Goal: Task Accomplishment & Management: Use online tool/utility

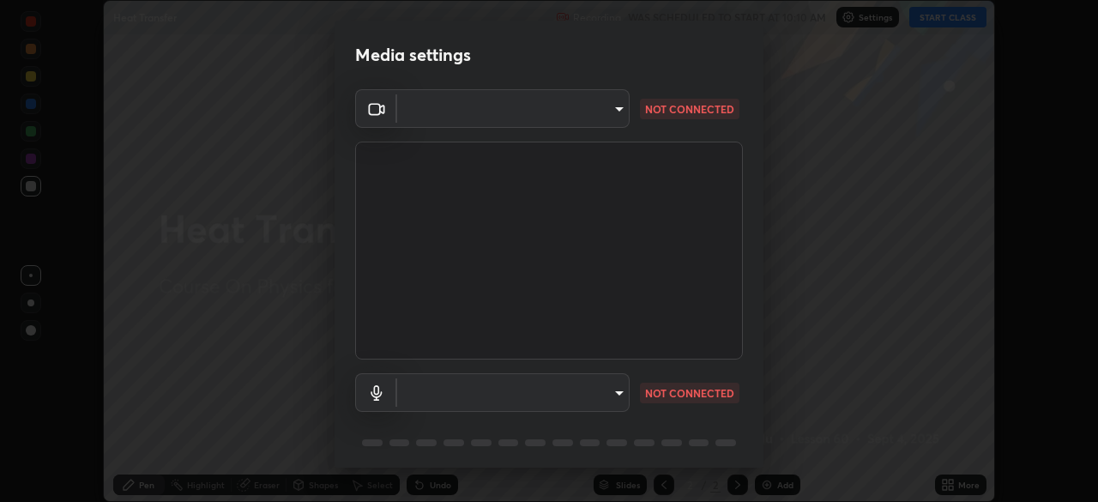
scroll to position [61, 0]
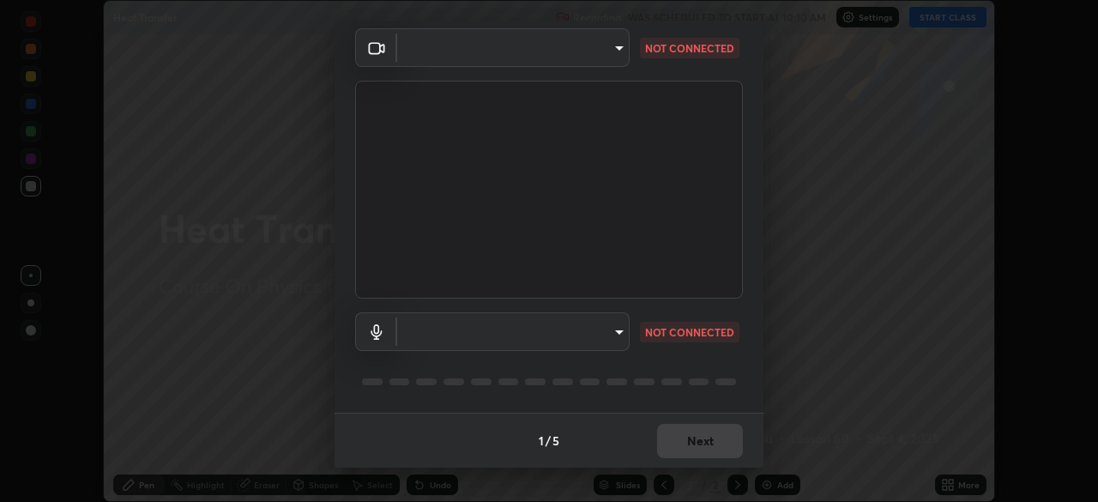
type input "50527fee232767433a6268031a92ed2c864fe79ca6b0d251abdcd02af7d04d94"
type input "default"
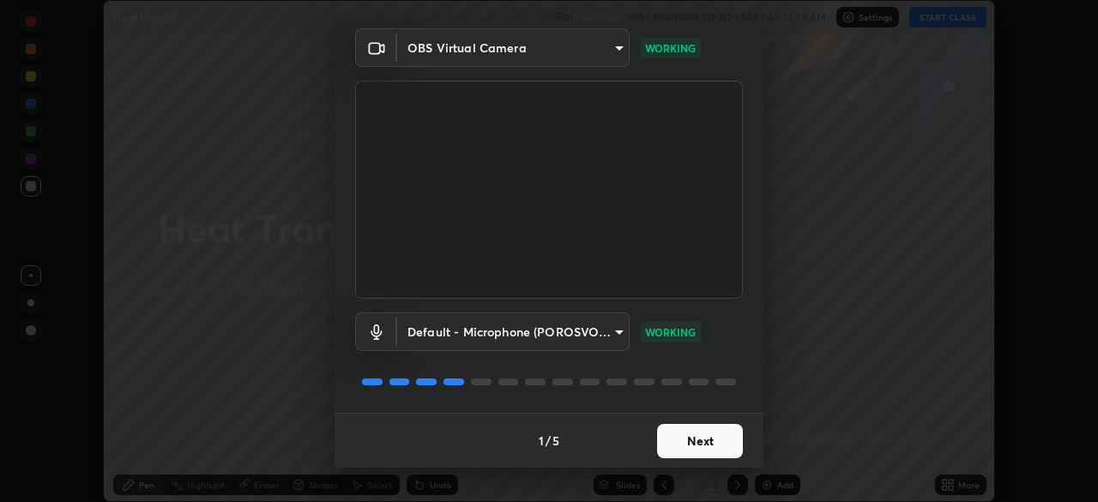
click at [692, 438] on button "Next" at bounding box center [700, 441] width 86 height 34
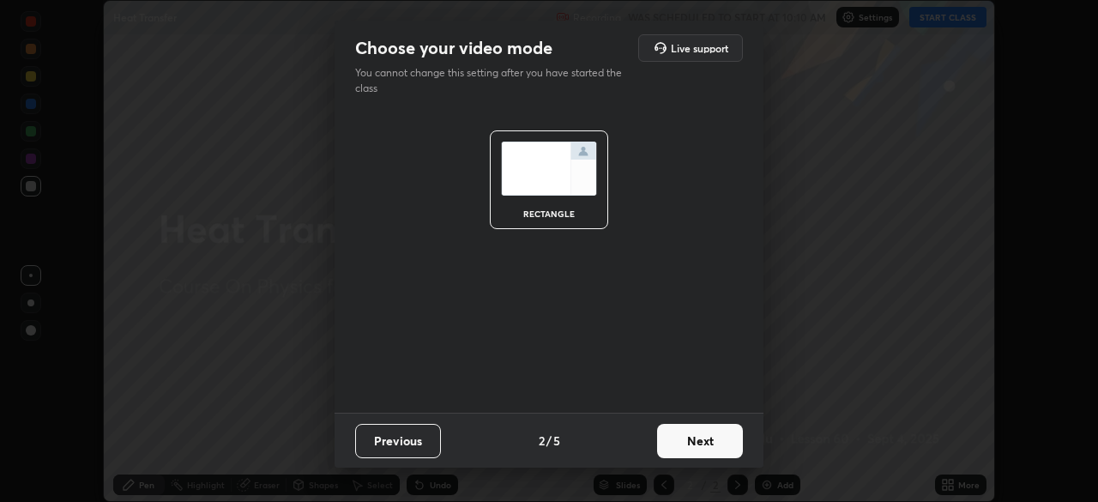
scroll to position [0, 0]
click at [694, 444] on button "Next" at bounding box center [700, 441] width 86 height 34
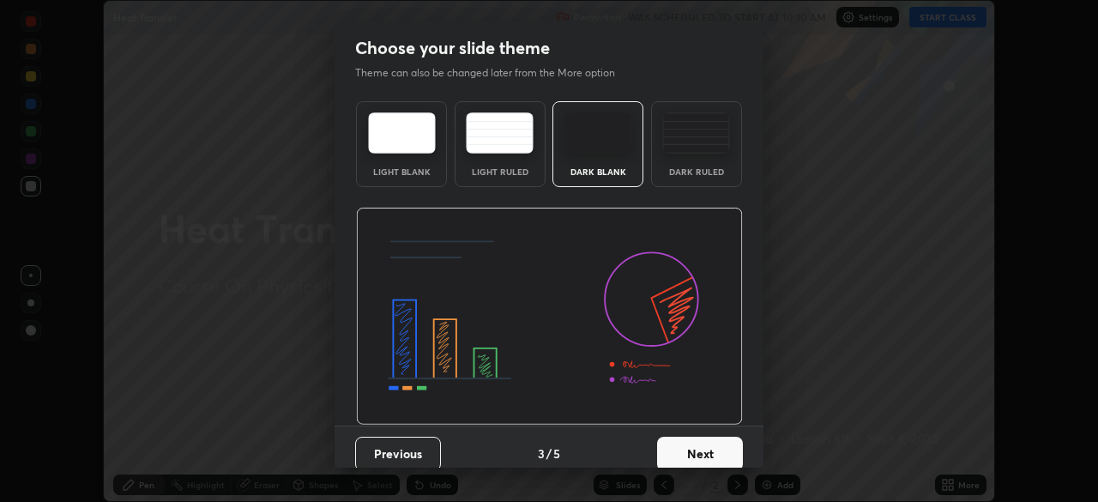
click at [696, 451] on button "Next" at bounding box center [700, 454] width 86 height 34
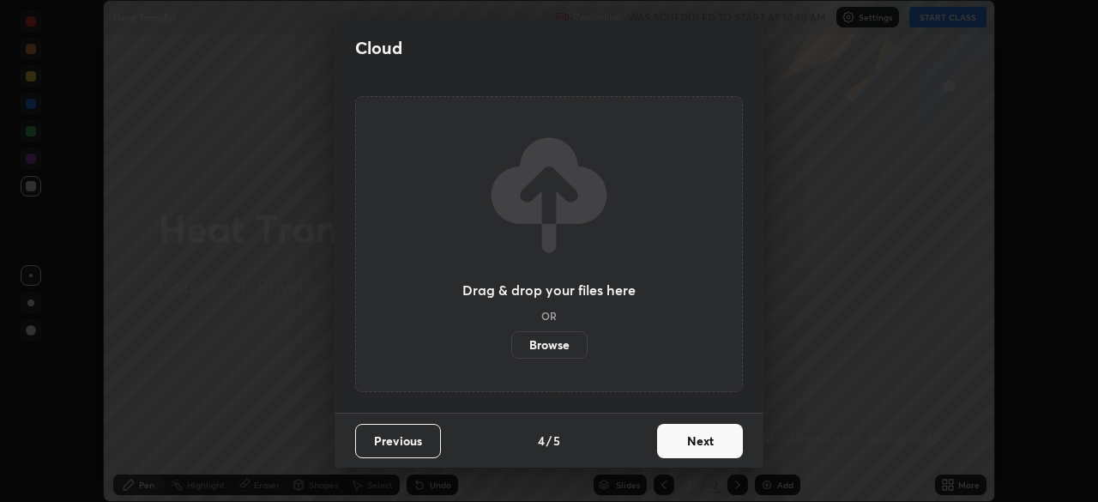
click at [697, 443] on button "Next" at bounding box center [700, 441] width 86 height 34
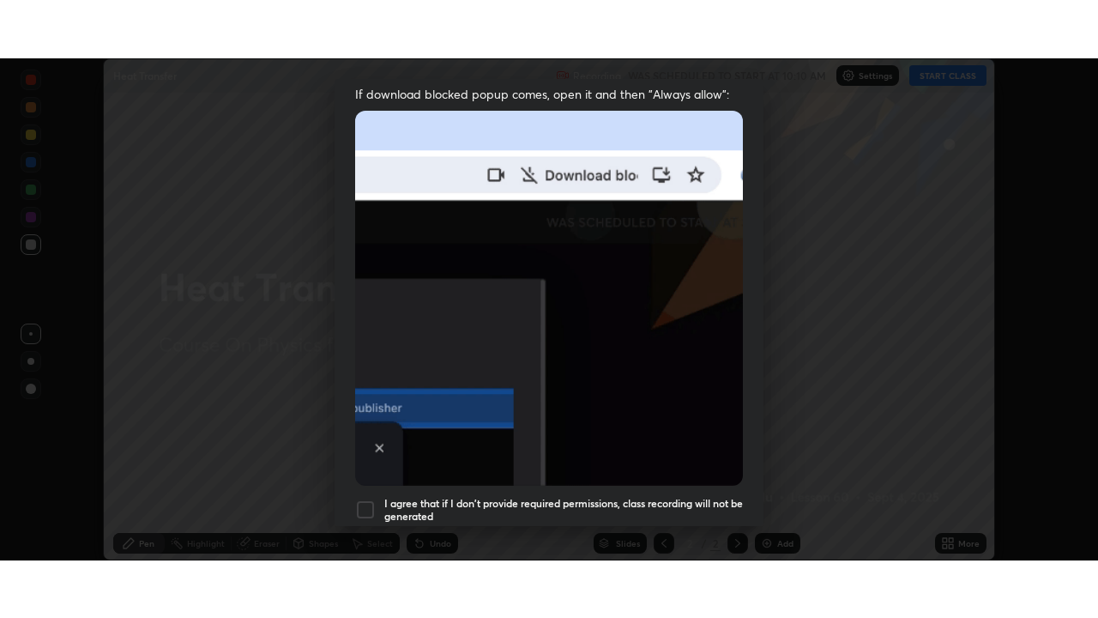
scroll to position [411, 0]
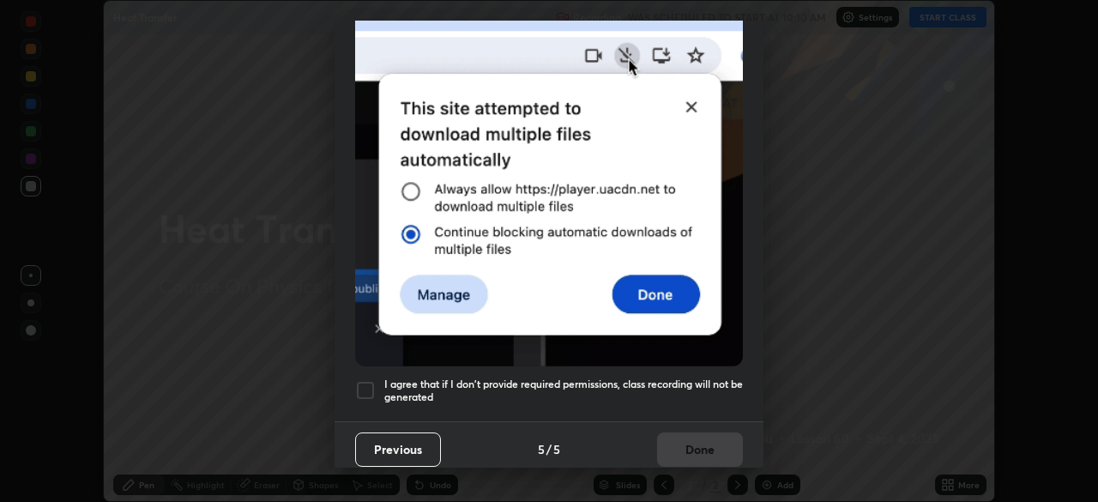
click at [366, 380] on div at bounding box center [365, 390] width 21 height 21
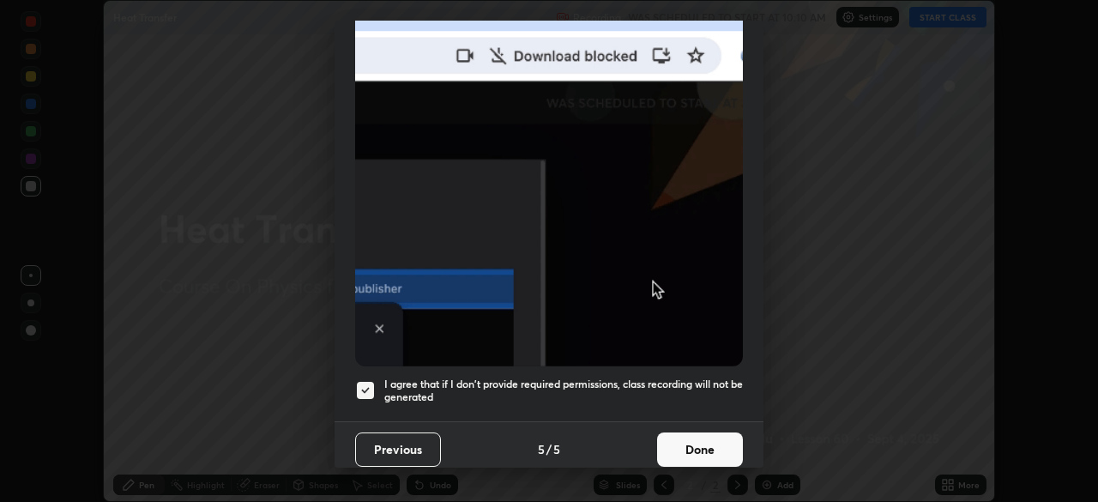
click at [682, 438] on button "Done" at bounding box center [700, 450] width 86 height 34
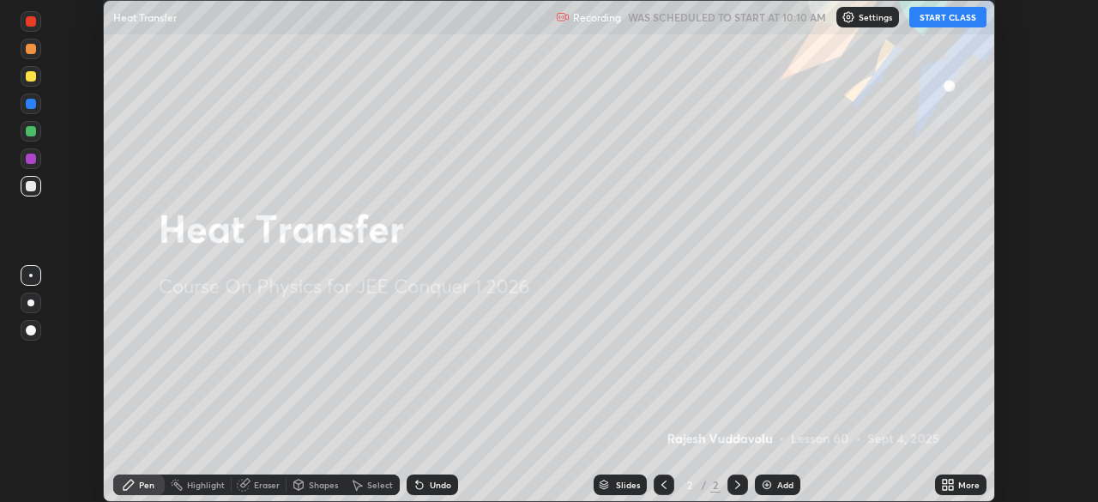
click at [931, 18] on button "START CLASS" at bounding box center [948, 17] width 77 height 21
click at [953, 482] on icon at bounding box center [951, 482] width 4 height 4
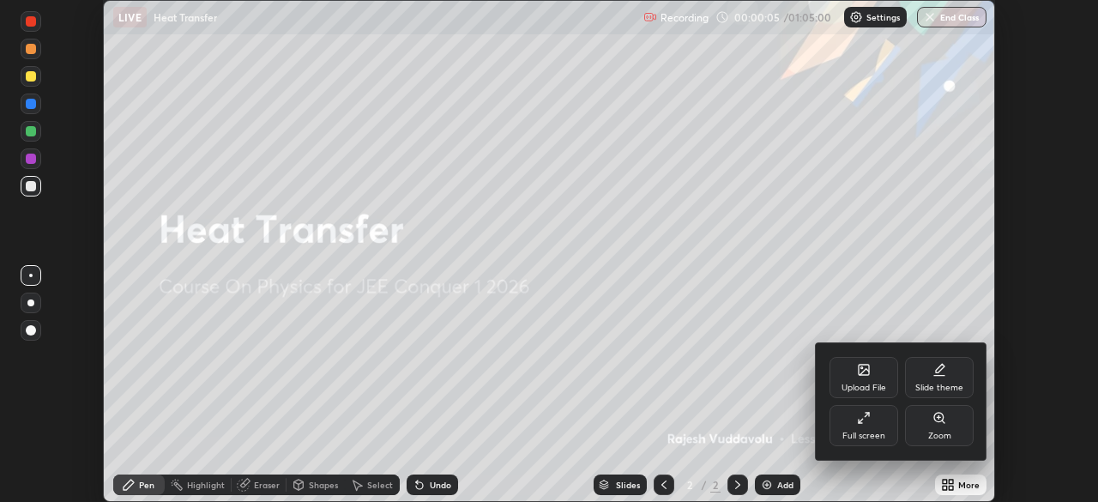
click at [782, 390] on div at bounding box center [549, 251] width 1098 height 502
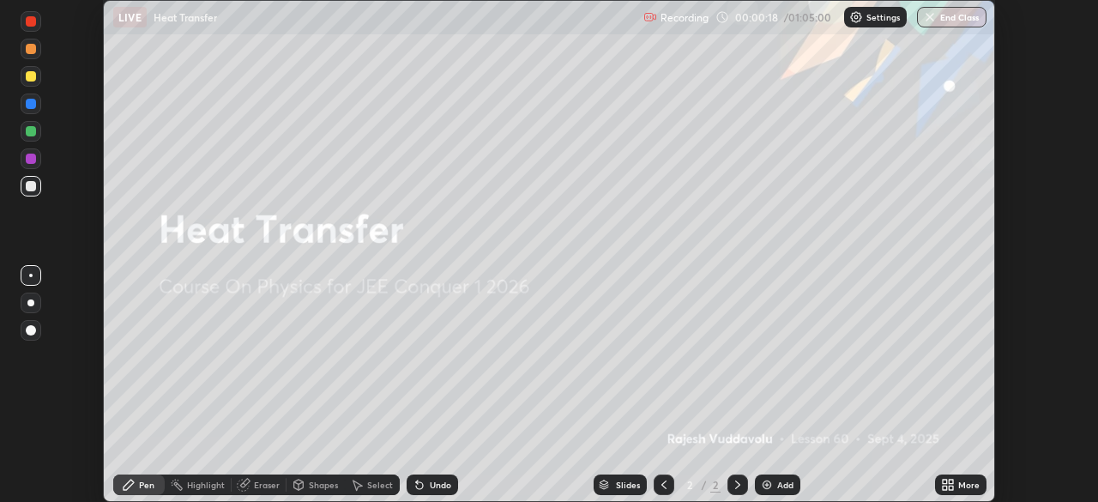
click at [947, 486] on icon at bounding box center [945, 488] width 4 height 4
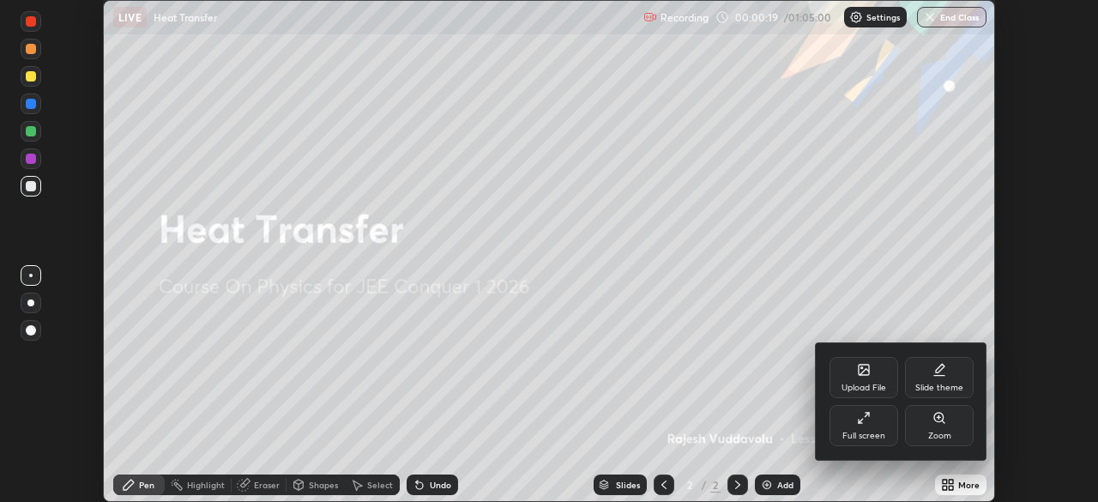
click at [869, 427] on div "Full screen" at bounding box center [864, 425] width 69 height 41
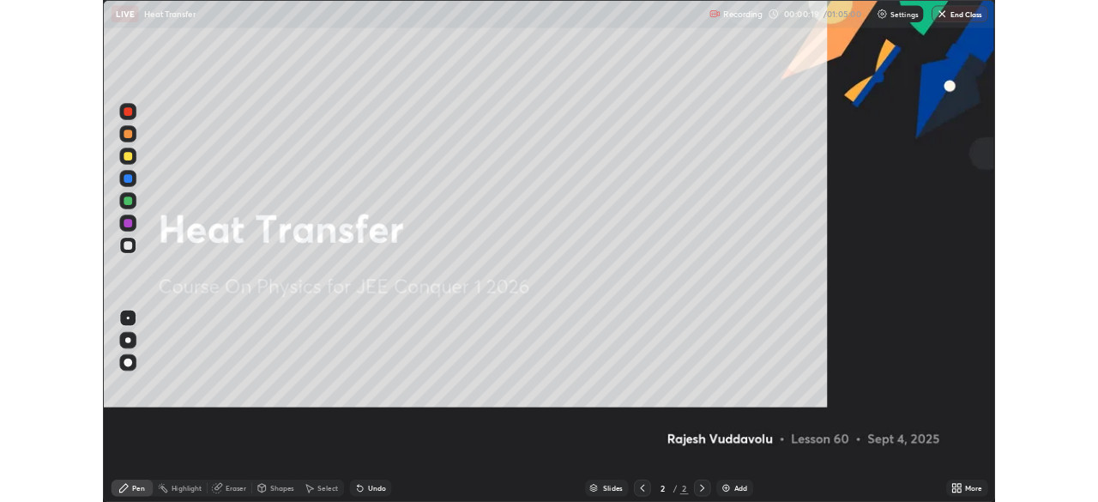
scroll to position [618, 1098]
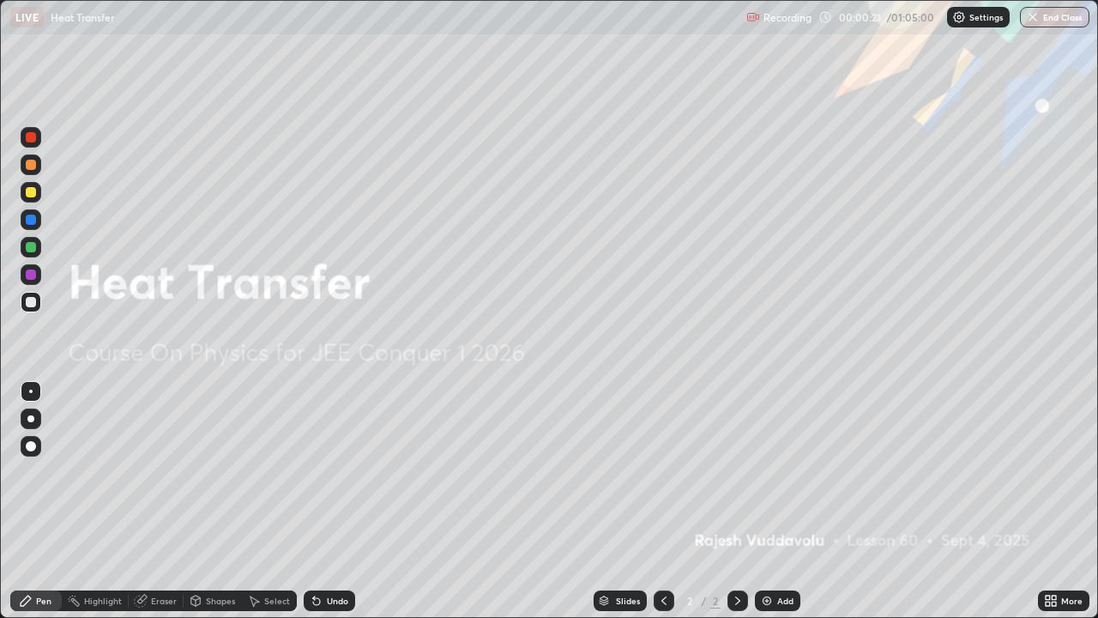
click at [783, 501] on div "Add" at bounding box center [777, 600] width 45 height 21
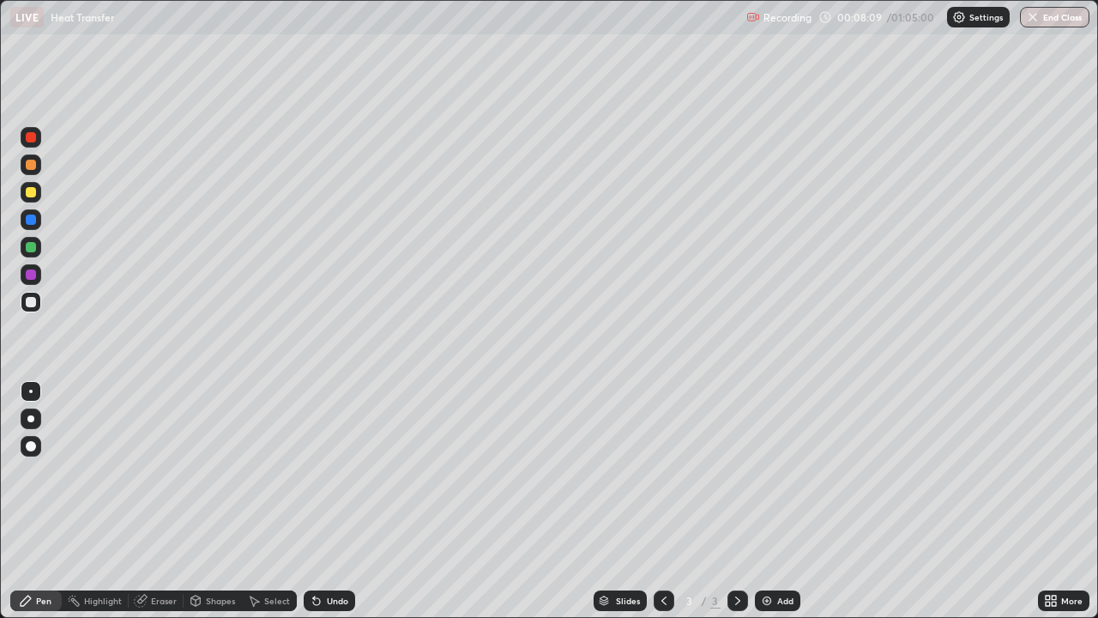
click at [33, 245] on div at bounding box center [31, 247] width 10 height 10
click at [33, 144] on div at bounding box center [31, 137] width 21 height 21
click at [264, 501] on div "Select" at bounding box center [277, 600] width 26 height 9
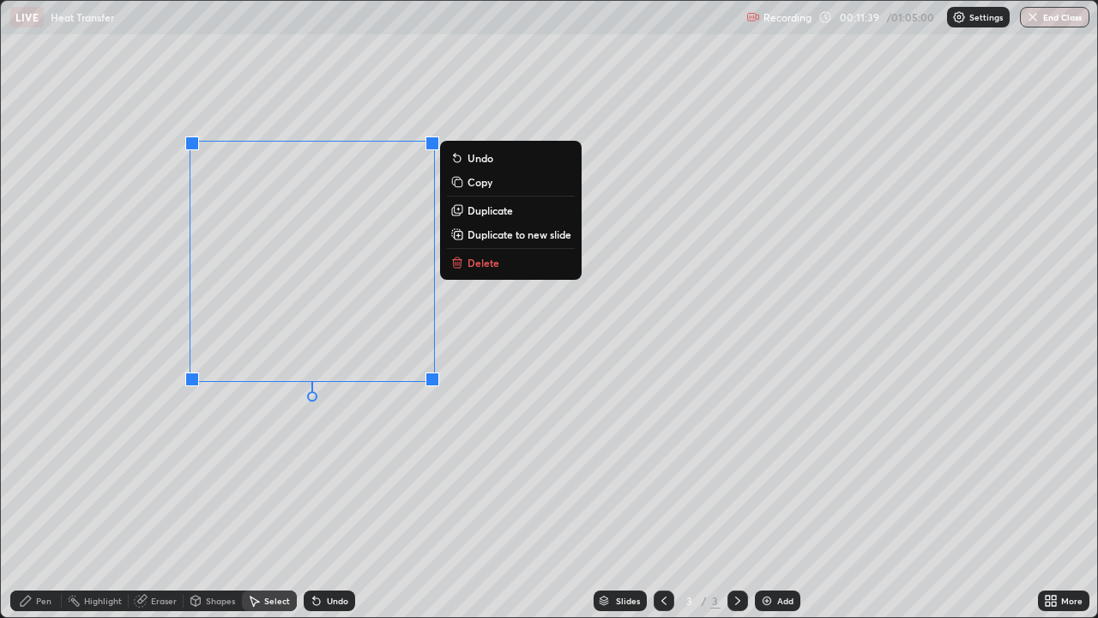
click at [510, 265] on button "Delete" at bounding box center [511, 262] width 128 height 21
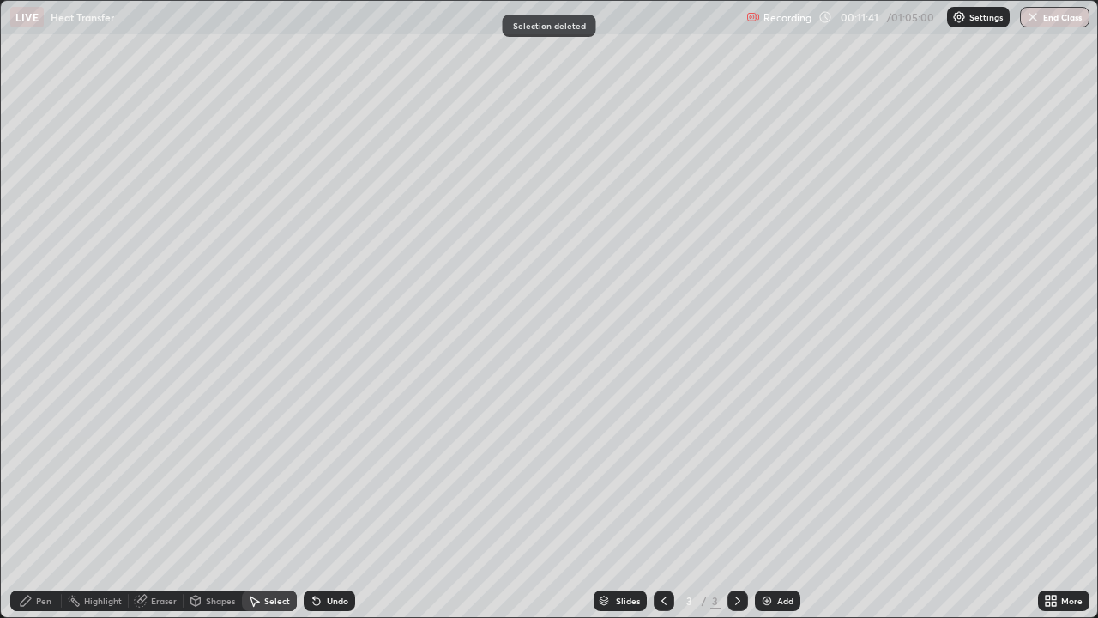
click at [37, 501] on div "Pen" at bounding box center [35, 600] width 51 height 21
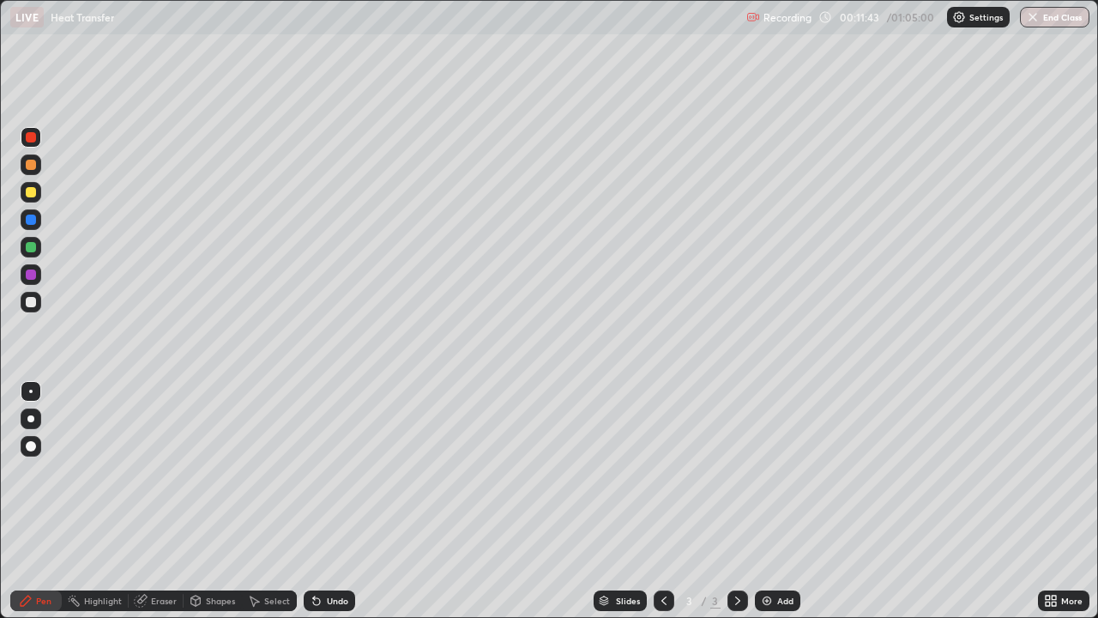
click at [29, 192] on div at bounding box center [31, 192] width 10 height 10
click at [327, 501] on div "Undo" at bounding box center [337, 600] width 21 height 9
click at [330, 501] on div "Undo" at bounding box center [337, 600] width 21 height 9
click at [330, 501] on div "Undo" at bounding box center [329, 600] width 51 height 21
click at [762, 501] on img at bounding box center [767, 601] width 14 height 14
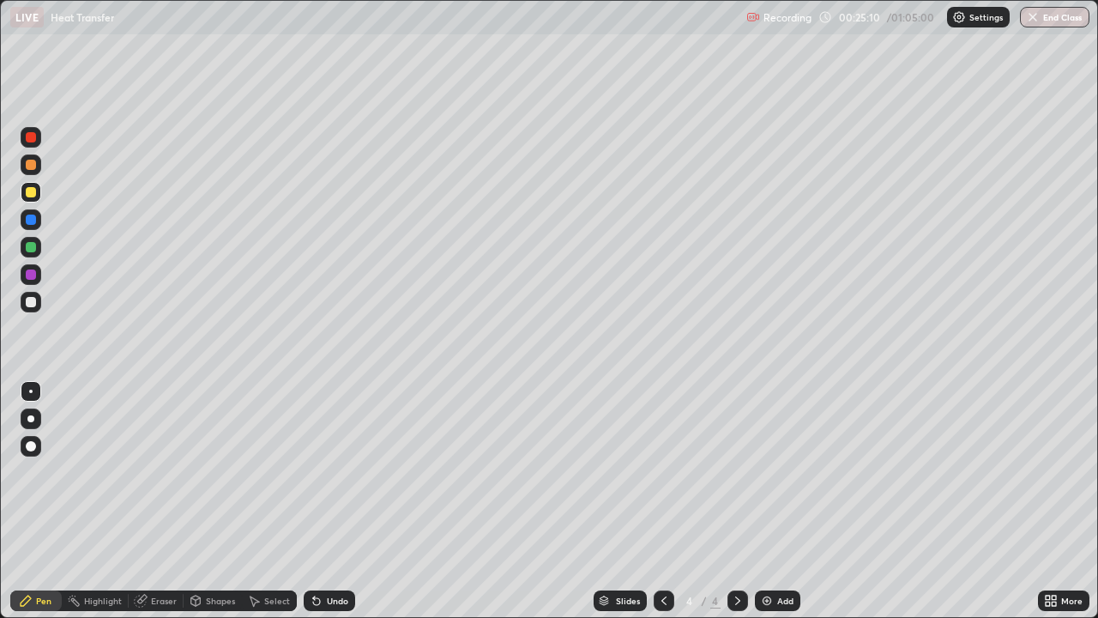
click at [31, 137] on div at bounding box center [31, 137] width 10 height 10
click at [38, 299] on div at bounding box center [31, 302] width 21 height 21
click at [276, 501] on div "Select" at bounding box center [277, 600] width 26 height 9
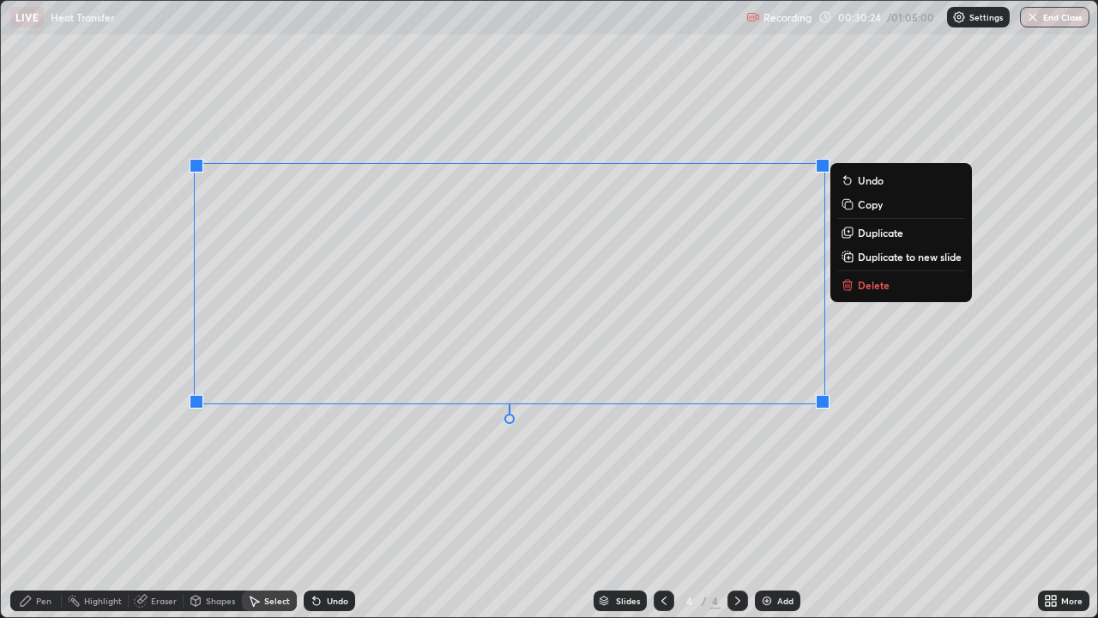
click at [872, 293] on button "Delete" at bounding box center [902, 285] width 128 height 21
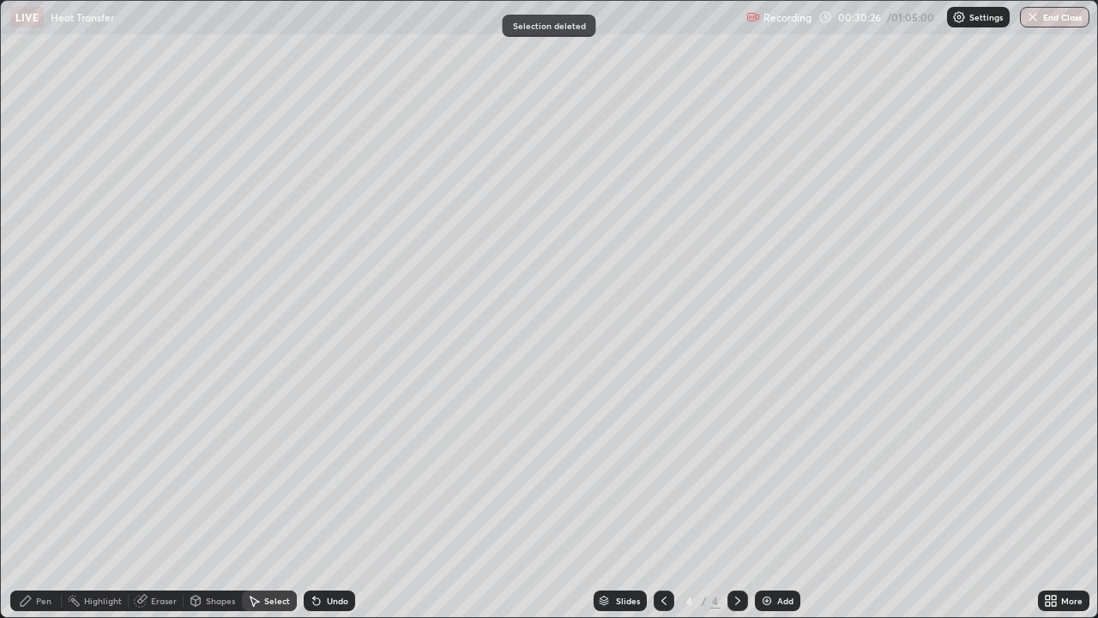
click at [36, 501] on div "Pen" at bounding box center [43, 600] width 15 height 9
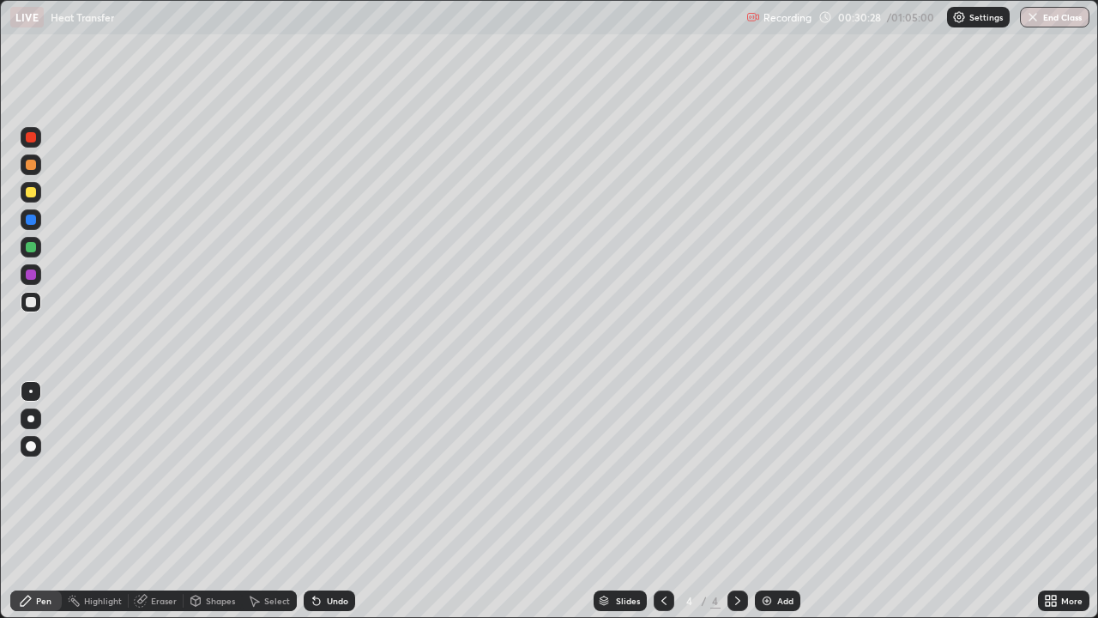
click at [33, 302] on div at bounding box center [31, 302] width 10 height 10
click at [162, 501] on div "Eraser" at bounding box center [164, 600] width 26 height 9
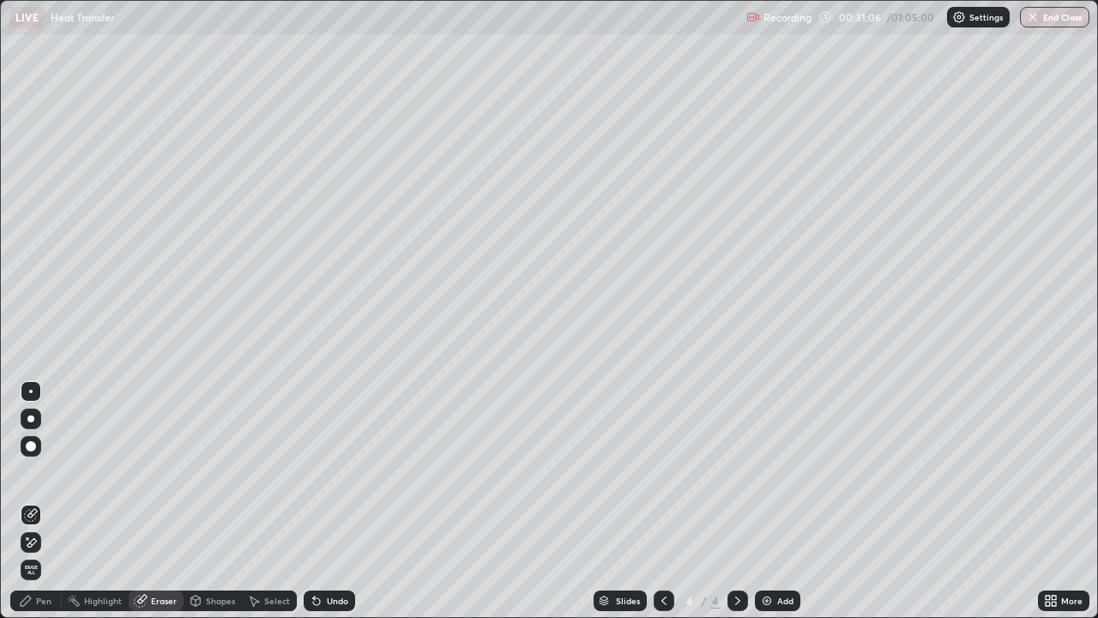
click at [41, 501] on div "Pen" at bounding box center [43, 600] width 15 height 9
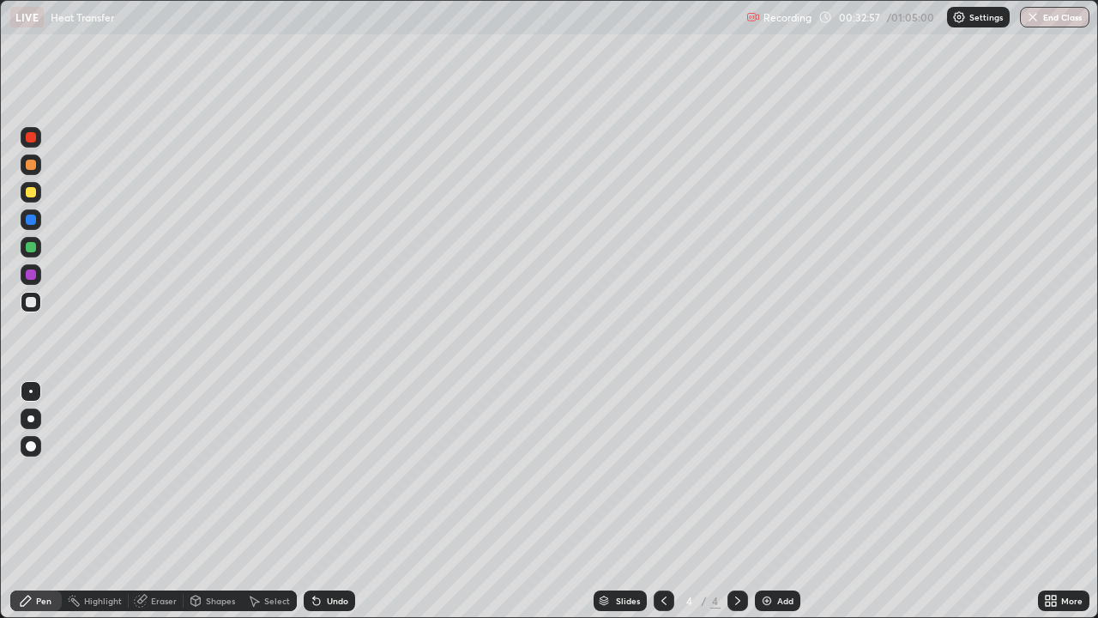
click at [330, 501] on div "Undo" at bounding box center [337, 600] width 21 height 9
click at [155, 501] on div "Eraser" at bounding box center [164, 600] width 26 height 9
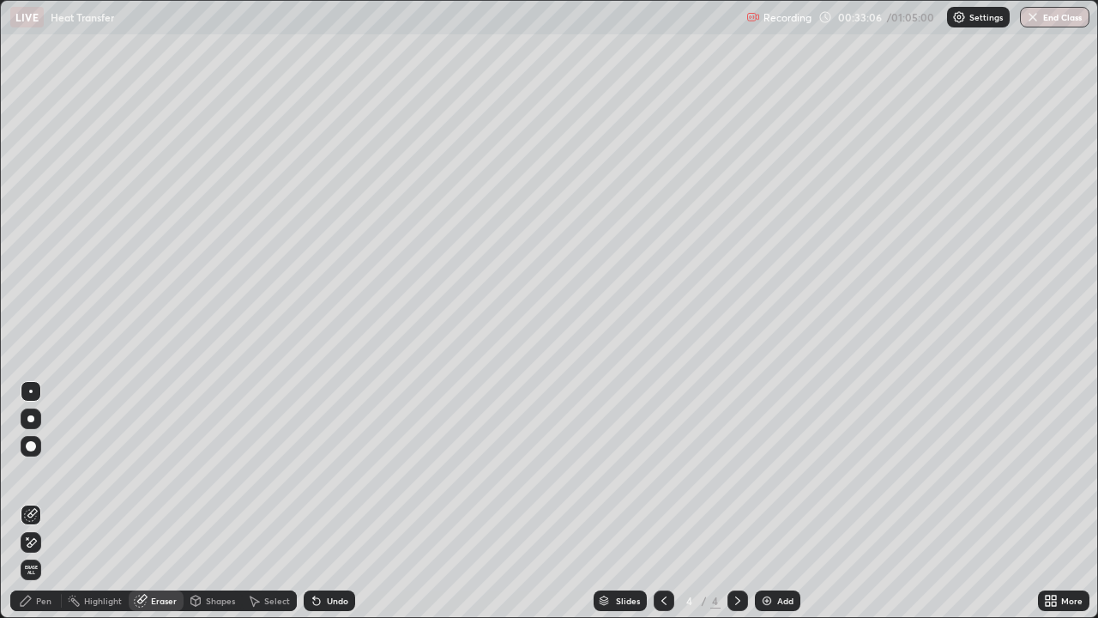
click at [56, 501] on div "Pen" at bounding box center [35, 600] width 51 height 21
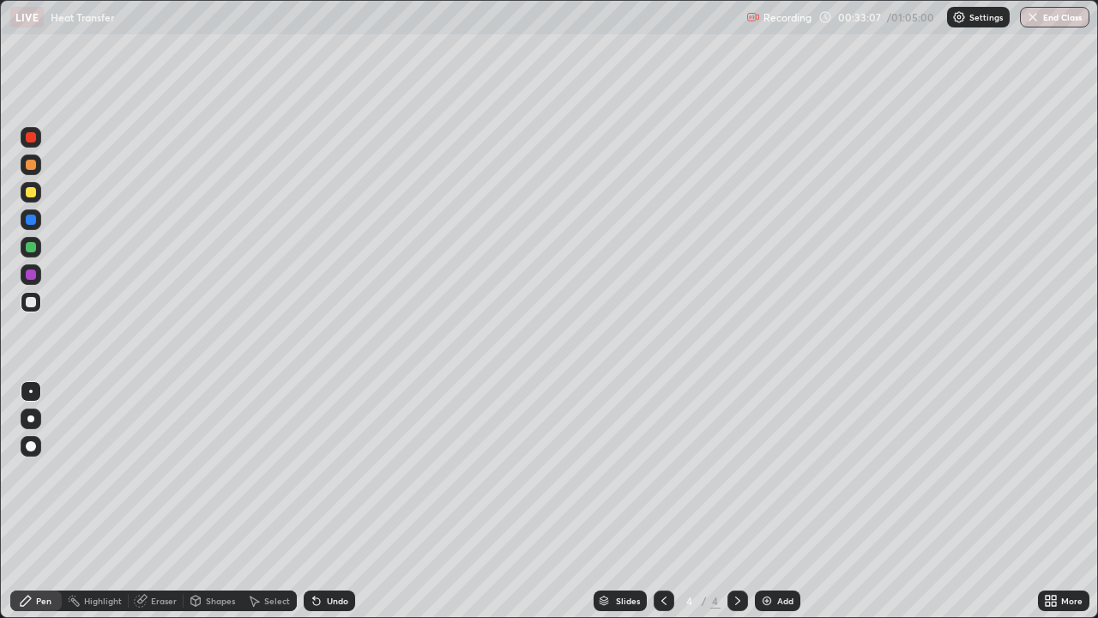
click at [48, 501] on div "Pen" at bounding box center [35, 600] width 51 height 21
click at [331, 501] on div "Undo" at bounding box center [337, 600] width 21 height 9
click at [330, 501] on div "Undo" at bounding box center [337, 600] width 21 height 9
click at [332, 501] on div "Undo" at bounding box center [329, 600] width 51 height 21
click at [334, 501] on div "Undo" at bounding box center [337, 600] width 21 height 9
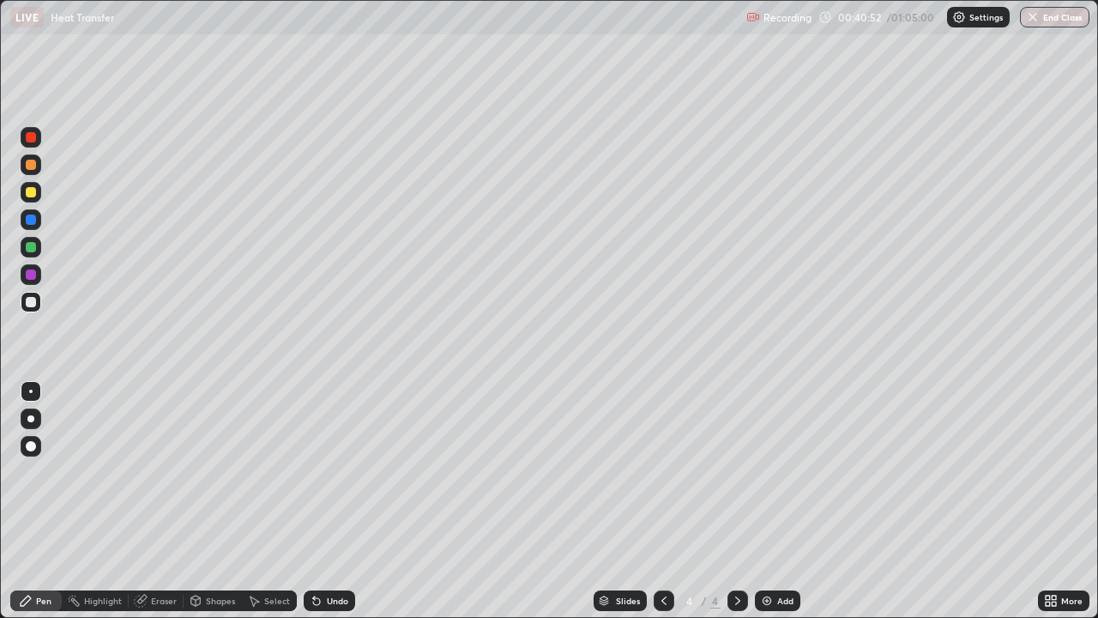
click at [264, 501] on div "Select" at bounding box center [277, 600] width 26 height 9
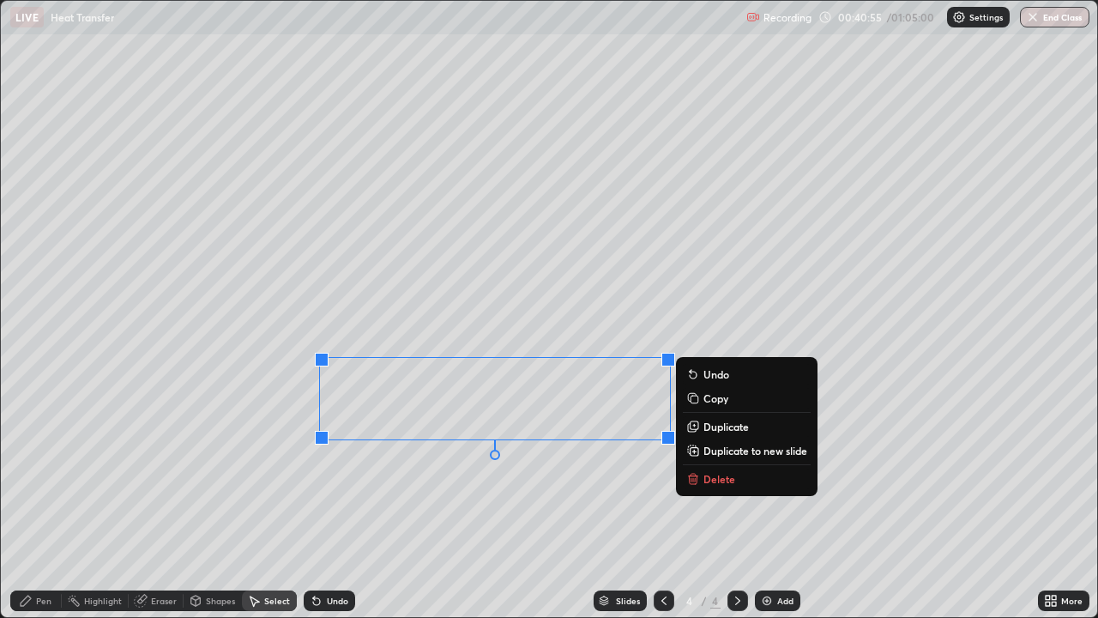
click at [721, 472] on p "Delete" at bounding box center [720, 479] width 32 height 14
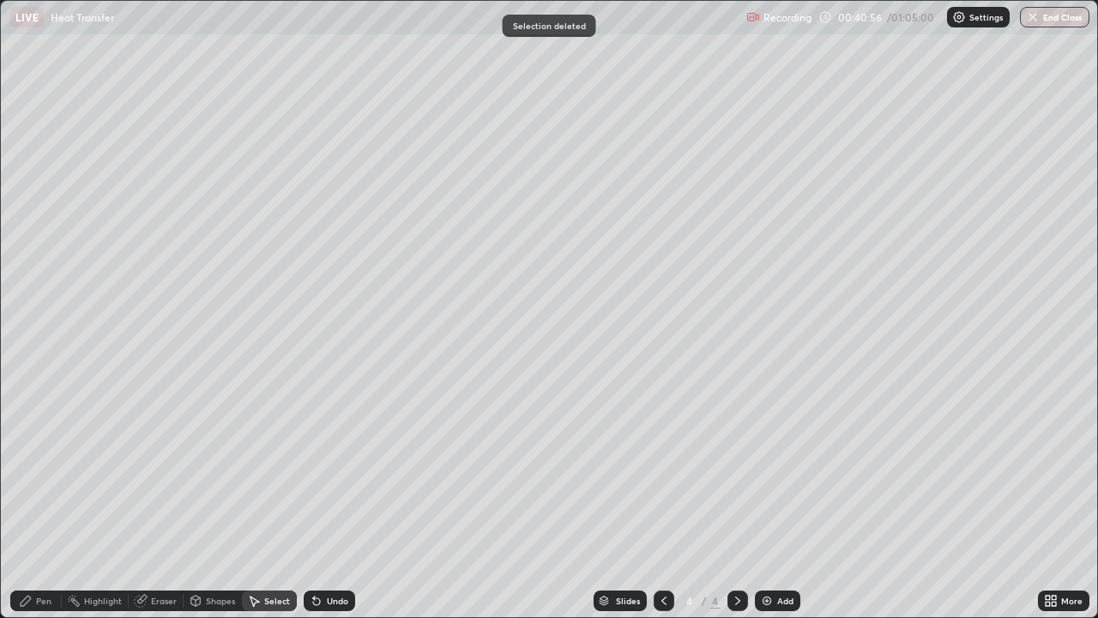
click at [39, 501] on div "Pen" at bounding box center [43, 600] width 15 height 9
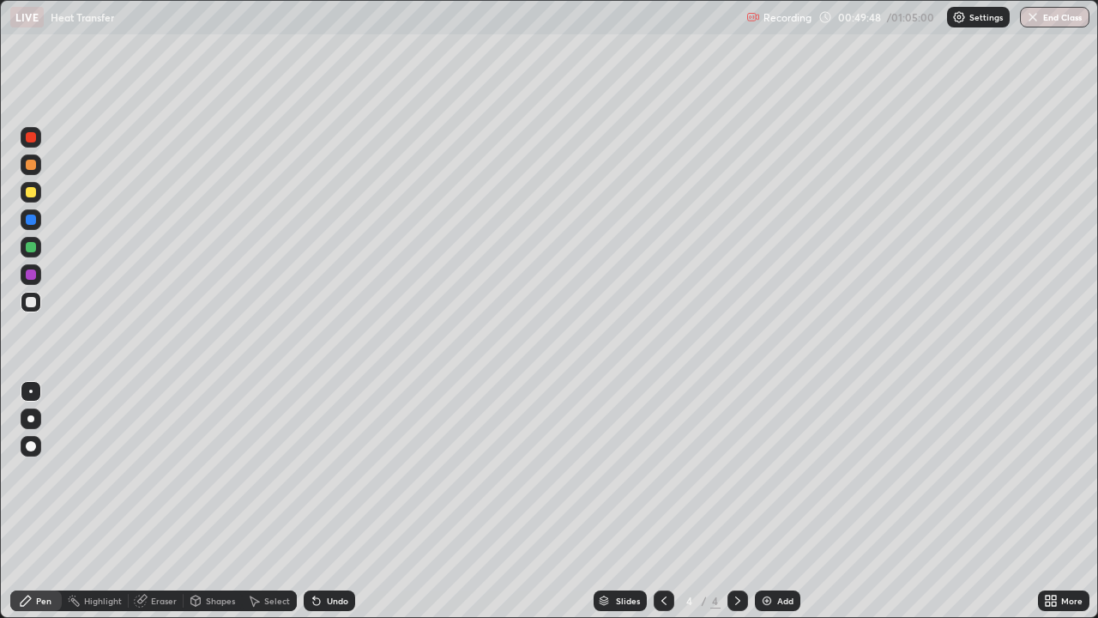
click at [775, 501] on div "Add" at bounding box center [777, 600] width 45 height 21
click at [165, 501] on div "Eraser" at bounding box center [164, 600] width 26 height 9
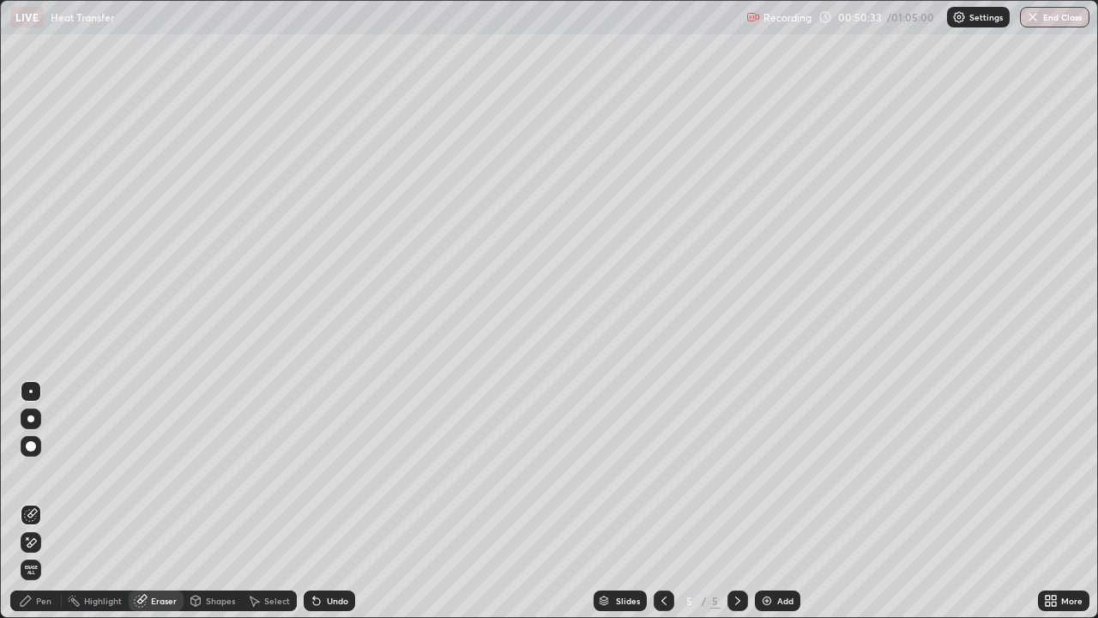
click at [38, 501] on div "Pen" at bounding box center [43, 600] width 15 height 9
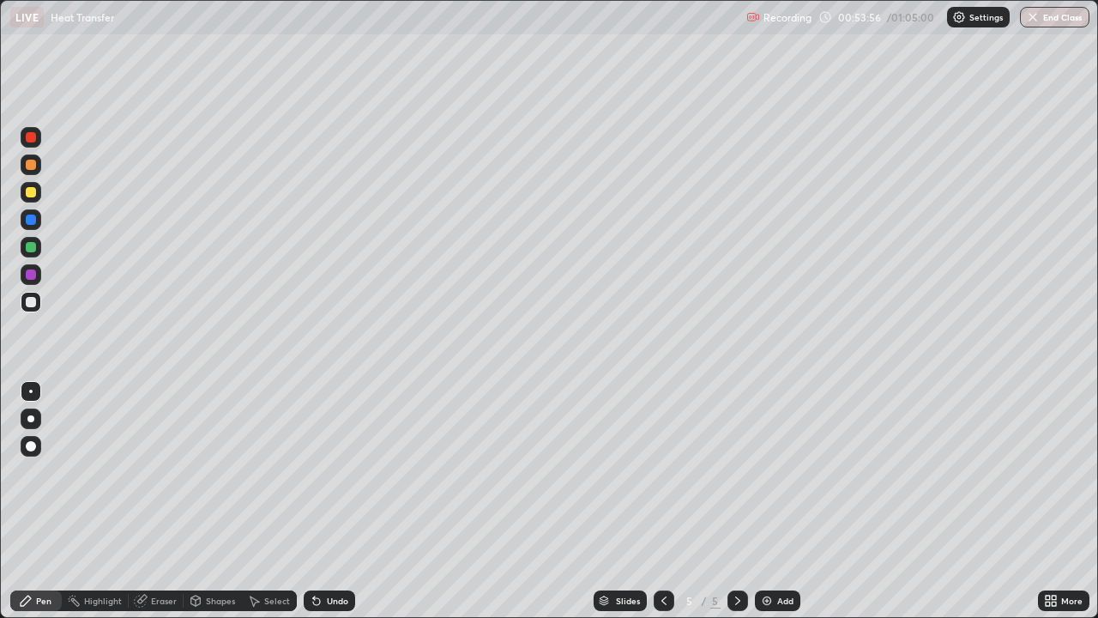
click at [329, 501] on div "Undo" at bounding box center [329, 600] width 51 height 21
click at [334, 501] on div "Undo" at bounding box center [337, 600] width 21 height 9
click at [327, 501] on div "Undo" at bounding box center [337, 600] width 21 height 9
click at [223, 501] on div "Shapes" at bounding box center [220, 600] width 29 height 9
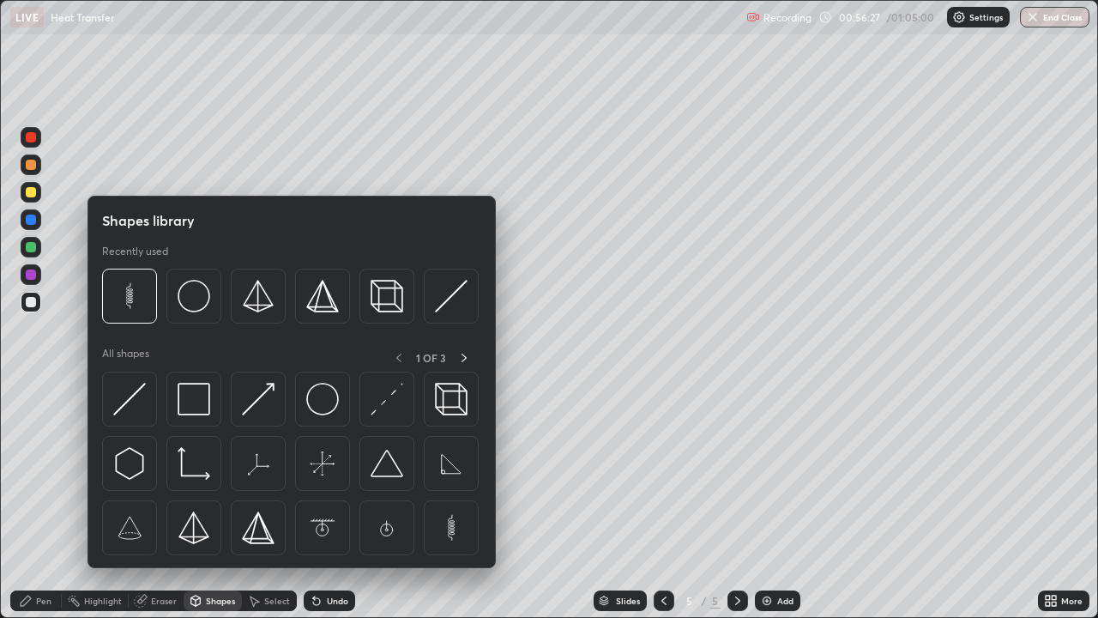
click at [172, 501] on div "Eraser" at bounding box center [164, 600] width 26 height 9
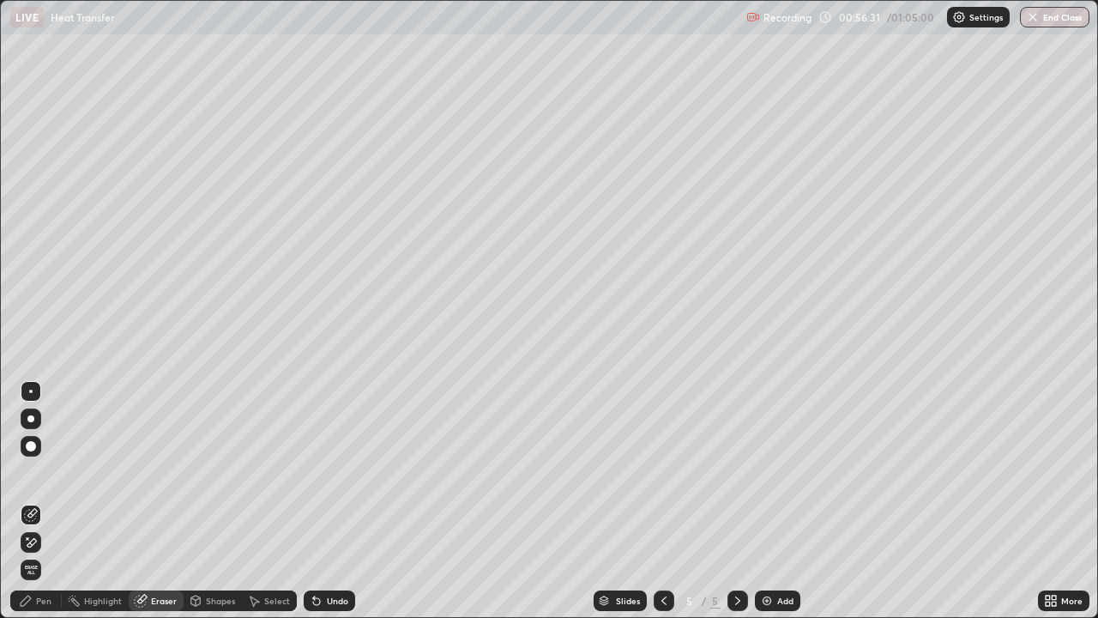
click at [45, 501] on div "Pen" at bounding box center [35, 600] width 51 height 21
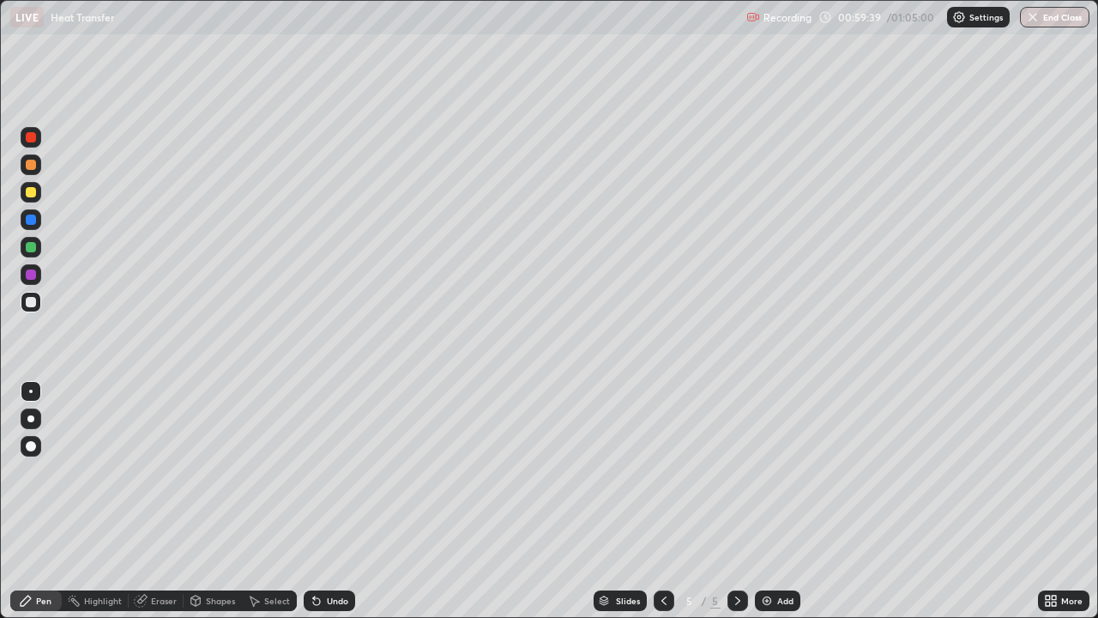
click at [764, 501] on img at bounding box center [767, 601] width 14 height 14
click at [1052, 21] on button "End Class" at bounding box center [1056, 17] width 68 height 21
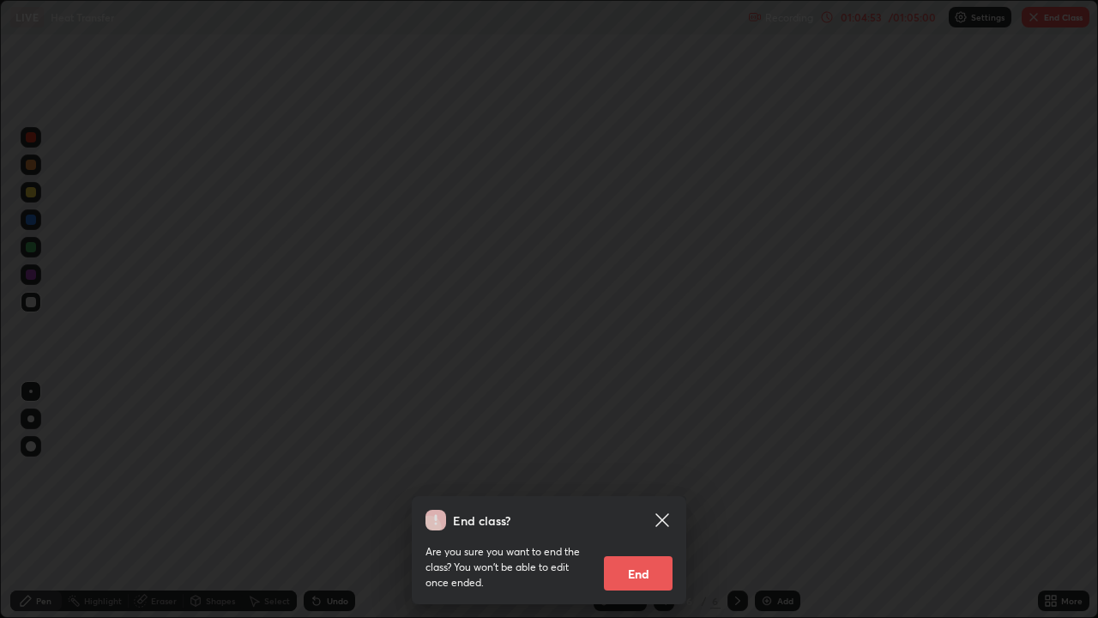
click at [656, 501] on button "End" at bounding box center [638, 573] width 69 height 34
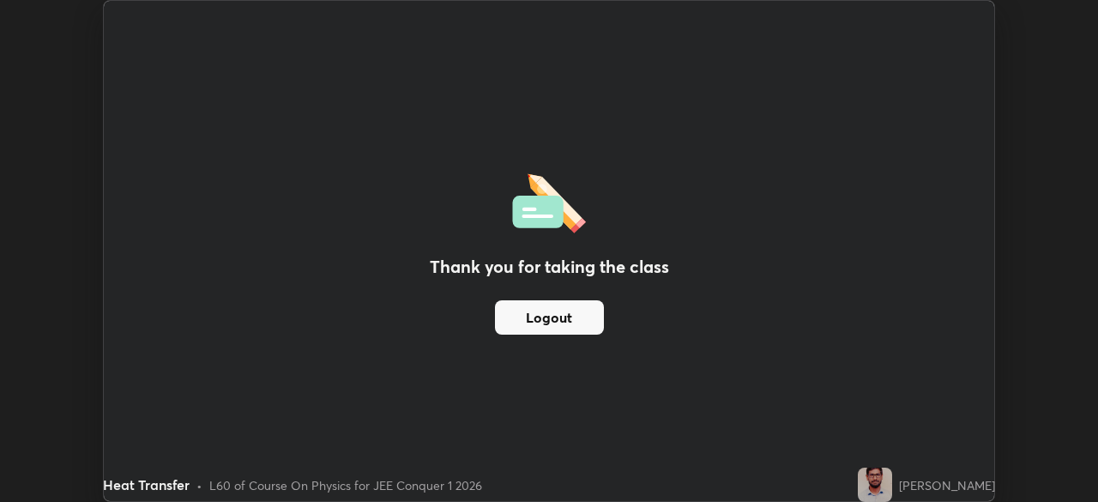
scroll to position [85315, 84718]
